Goal: Navigation & Orientation: Find specific page/section

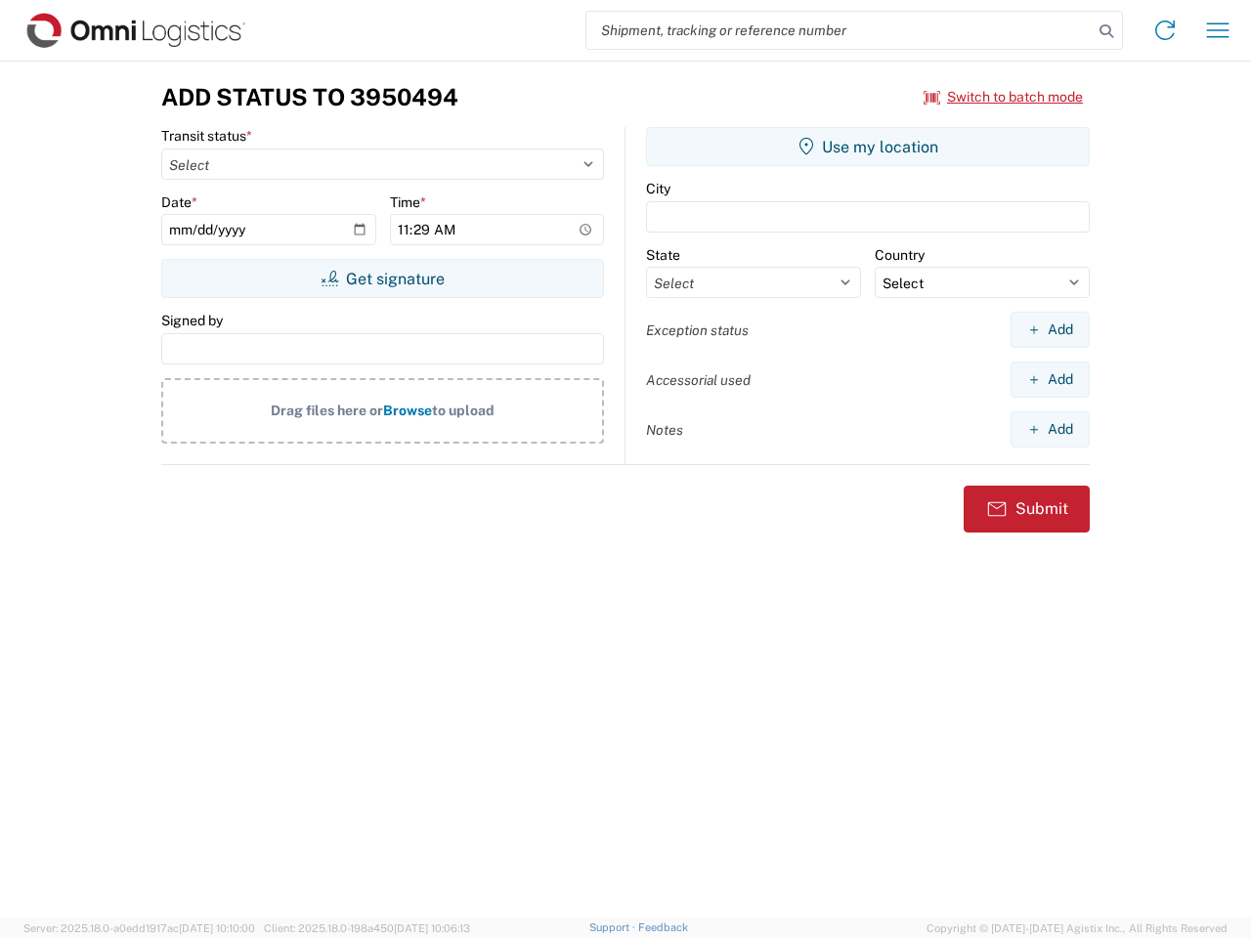
click at [840, 30] on input "search" at bounding box center [840, 30] width 506 height 37
click at [1107, 31] on icon at bounding box center [1106, 31] width 27 height 27
click at [1165, 30] on icon at bounding box center [1165, 30] width 31 height 31
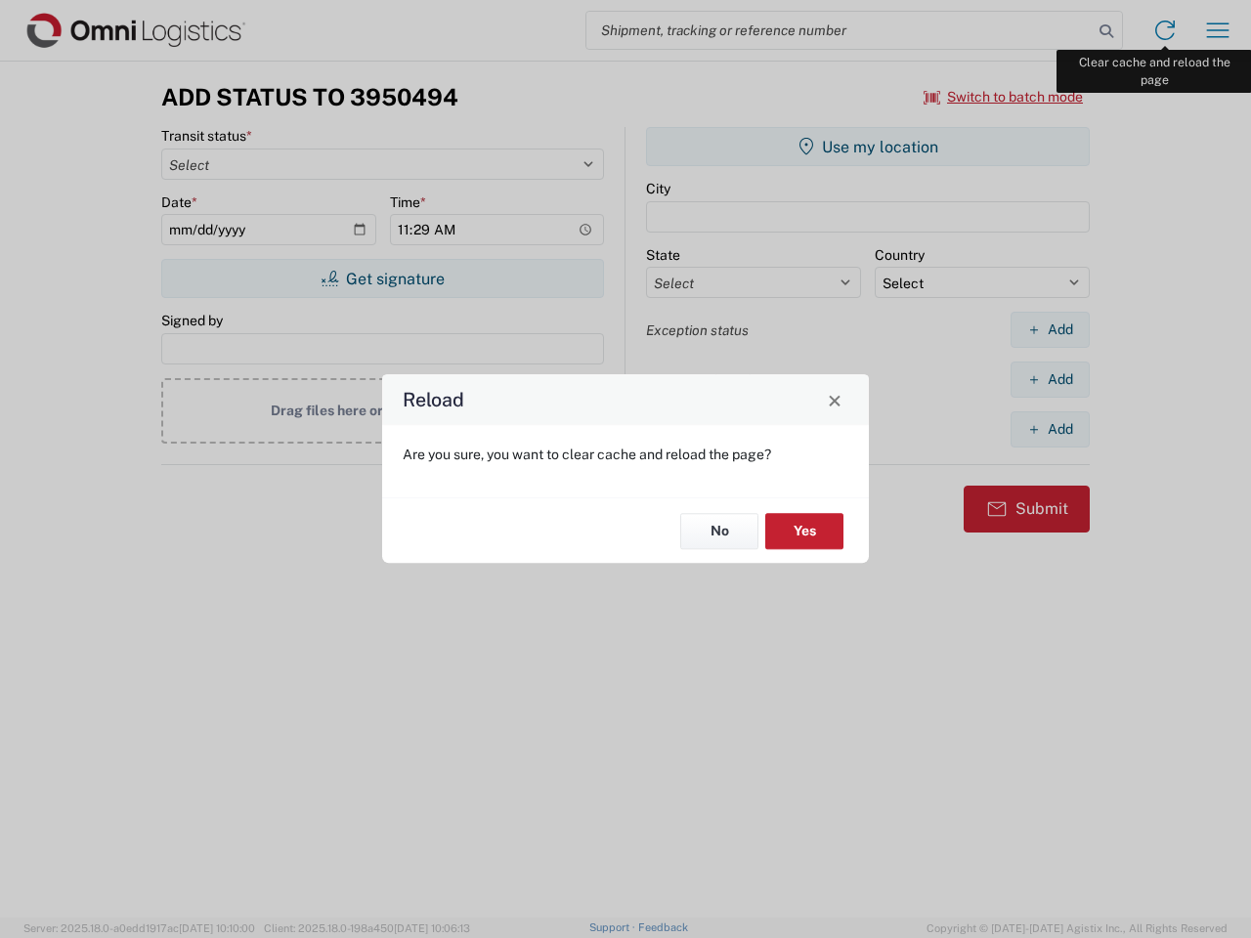
click at [1218, 30] on div "Reload Are you sure, you want to clear cache and reload the page? No Yes" at bounding box center [625, 469] width 1251 height 938
click at [1004, 97] on div "Reload Are you sure, you want to clear cache and reload the page? No Yes" at bounding box center [625, 469] width 1251 height 938
click at [382, 279] on div "Reload Are you sure, you want to clear cache and reload the page? No Yes" at bounding box center [625, 469] width 1251 height 938
click at [868, 147] on div "Reload Are you sure, you want to clear cache and reload the page? No Yes" at bounding box center [625, 469] width 1251 height 938
click at [1050, 329] on div "Reload Are you sure, you want to clear cache and reload the page? No Yes" at bounding box center [625, 469] width 1251 height 938
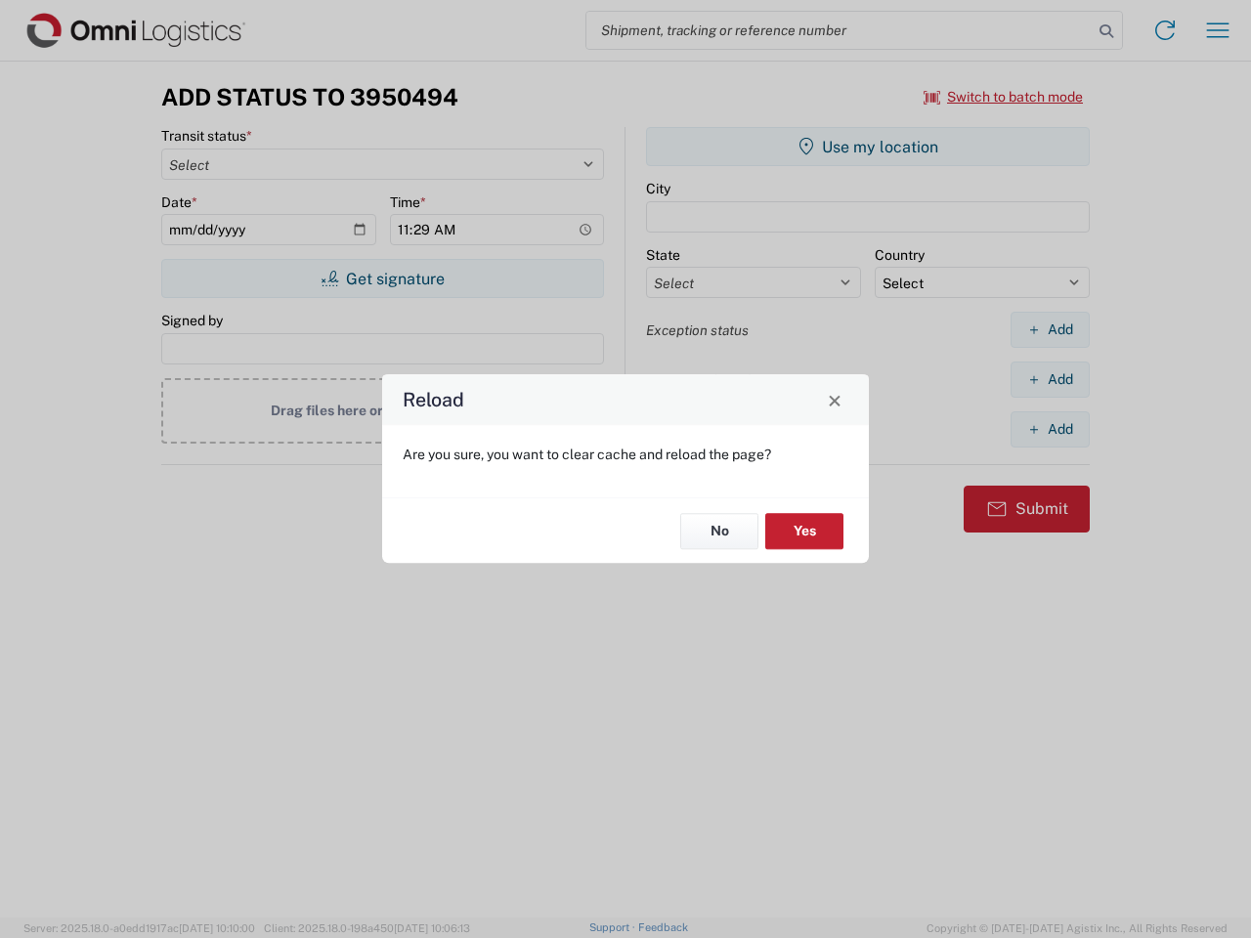
click at [1050, 379] on div "Reload Are you sure, you want to clear cache and reload the page? No Yes" at bounding box center [625, 469] width 1251 height 938
click at [1050, 429] on div "Reload Are you sure, you want to clear cache and reload the page? No Yes" at bounding box center [625, 469] width 1251 height 938
